Goal: Obtain resource: Obtain resource

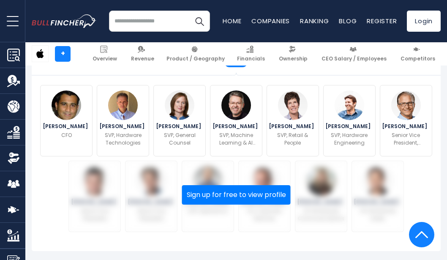
scroll to position [296, 0]
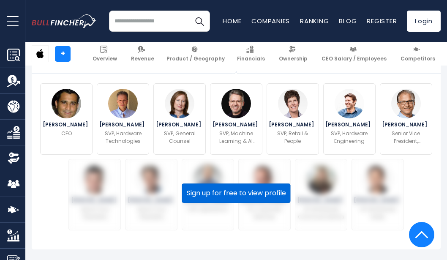
click at [194, 186] on button "Sign up for free to view profile" at bounding box center [236, 192] width 109 height 19
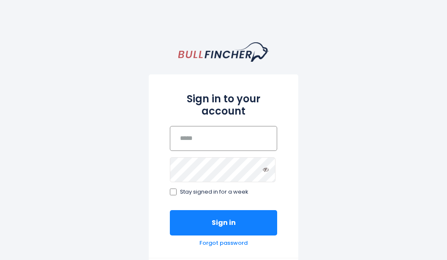
click at [203, 145] on input "email" at bounding box center [223, 138] width 107 height 25
type input "**********"
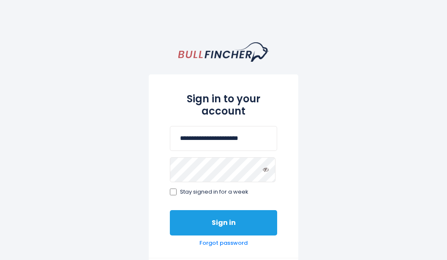
click at [237, 218] on button "Sign in" at bounding box center [223, 222] width 107 height 25
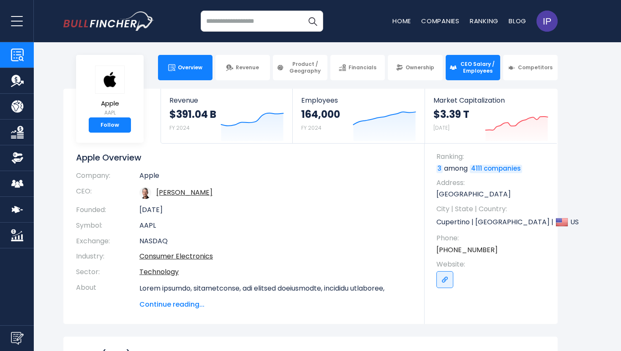
click at [447, 74] on span "CEO Salary / Employees" at bounding box center [477, 67] width 37 height 13
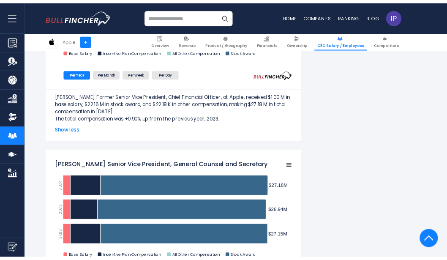
scroll to position [759, 0]
